Goal: Entertainment & Leisure: Consume media (video, audio)

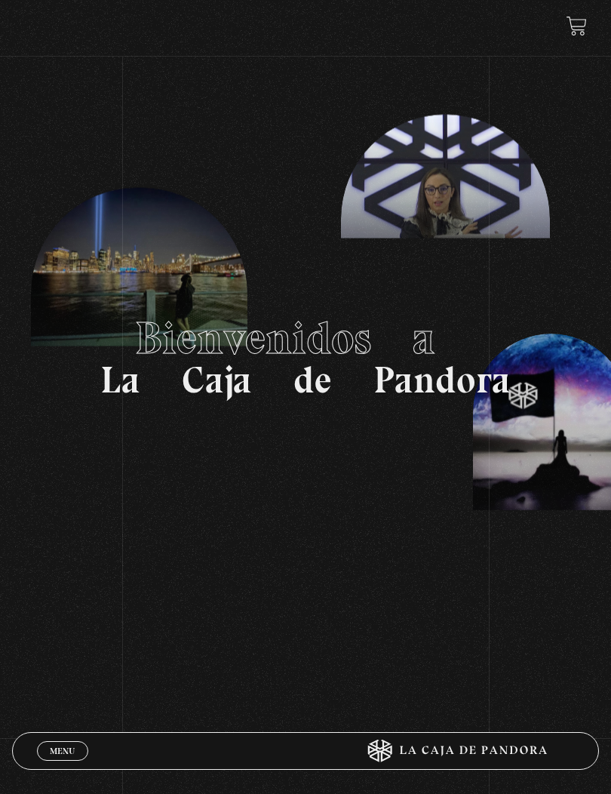
click at [57, 747] on span "Menu" at bounding box center [62, 751] width 25 height 9
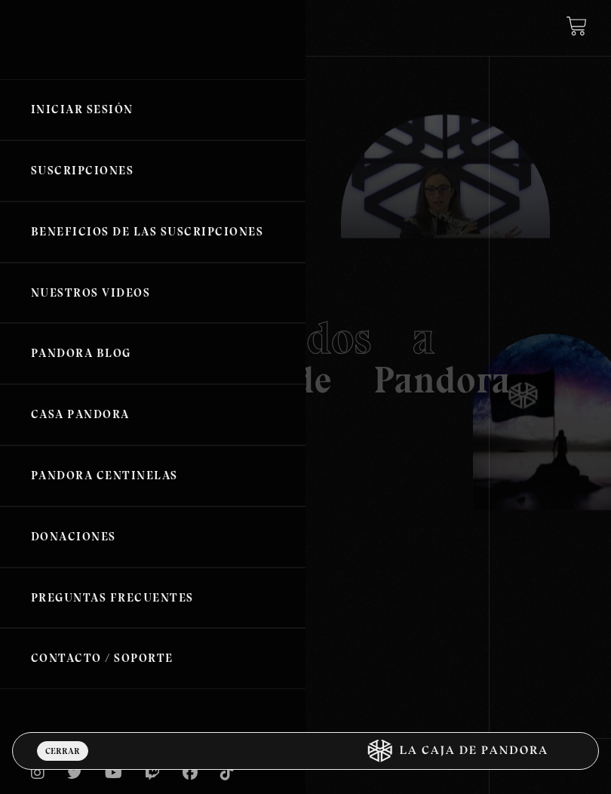
click at [175, 475] on link "Pandora Centinelas" at bounding box center [153, 475] width 306 height 61
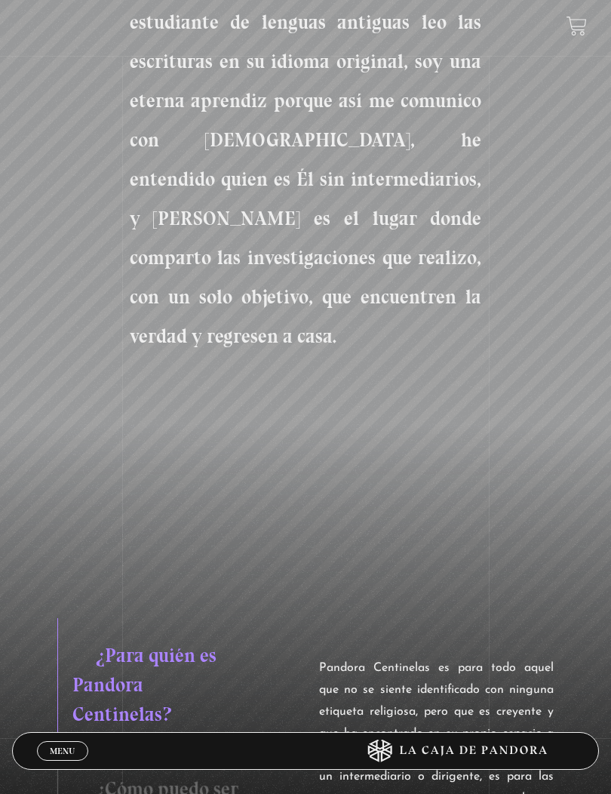
scroll to position [1835, 0]
click at [57, 756] on span "Menu" at bounding box center [62, 751] width 25 height 9
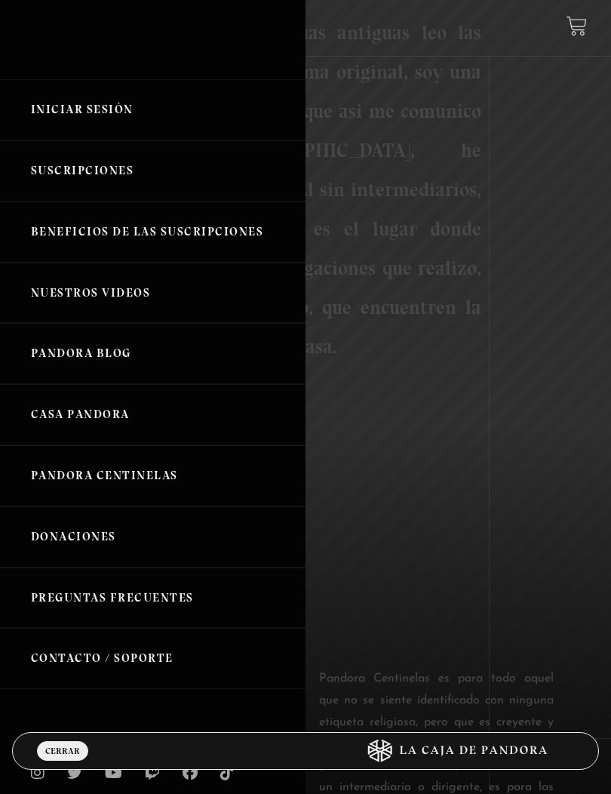
scroll to position [1820, 0]
click at [125, 115] on link "Iniciar Sesión" at bounding box center [153, 109] width 306 height 61
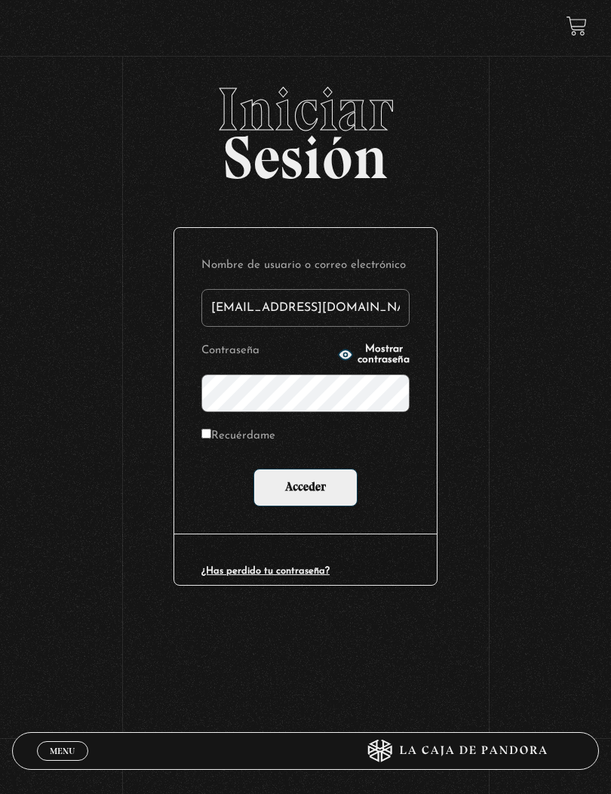
type input "marguiss24@yahoo.com"
click at [306, 491] on input "Acceder" at bounding box center [306, 488] width 104 height 38
click at [285, 490] on input "Acceder" at bounding box center [306, 488] width 104 height 38
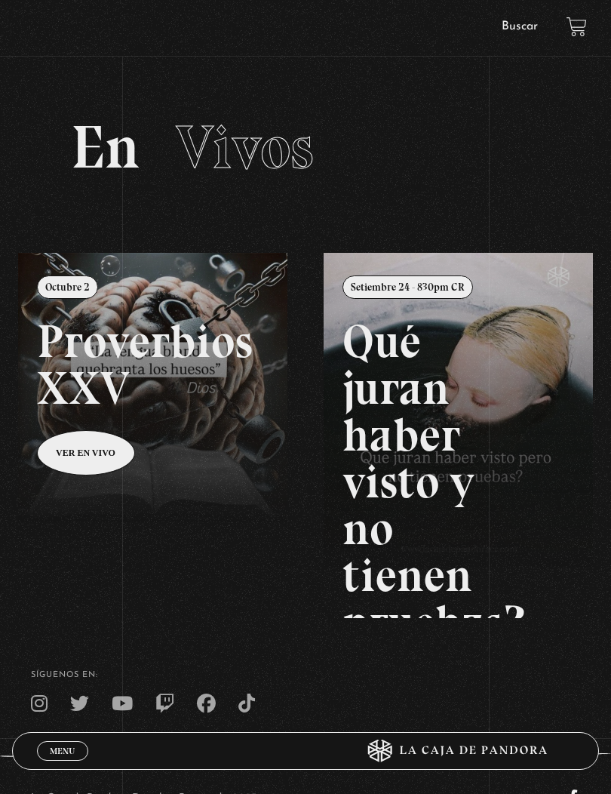
click at [59, 751] on span "Menu" at bounding box center [62, 751] width 25 height 9
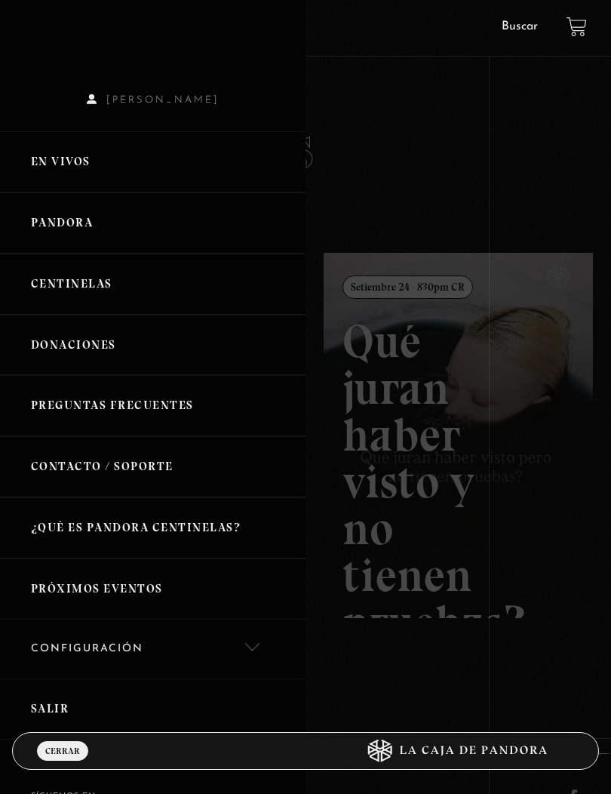
click at [54, 221] on link "Pandora" at bounding box center [153, 222] width 306 height 61
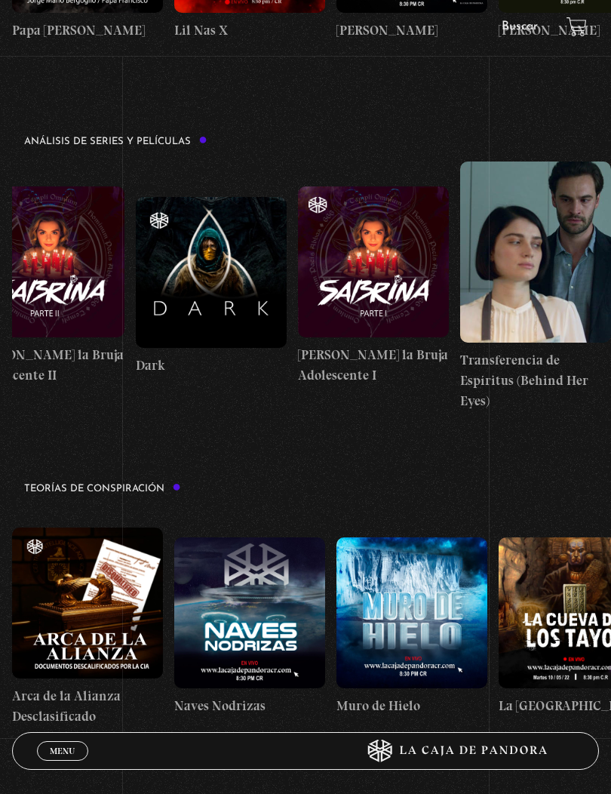
scroll to position [0, 3122]
click at [324, 303] on figure at bounding box center [373, 261] width 151 height 151
